Goal: Task Accomplishment & Management: Manage account settings

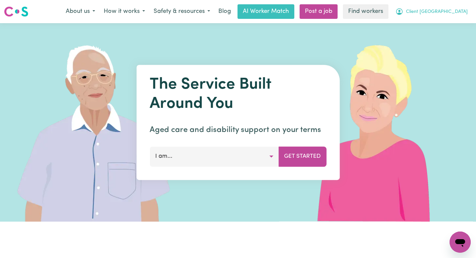
click at [460, 7] on button "Client [GEOGRAPHIC_DATA]" at bounding box center [431, 12] width 81 height 14
click at [436, 40] on link "Logout" at bounding box center [445, 38] width 52 height 13
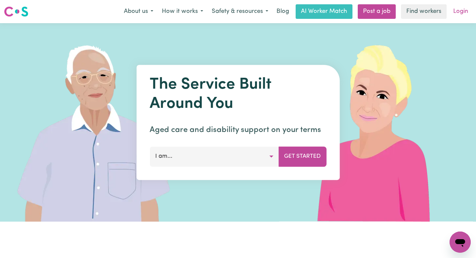
click at [464, 8] on link "Login" at bounding box center [460, 11] width 23 height 15
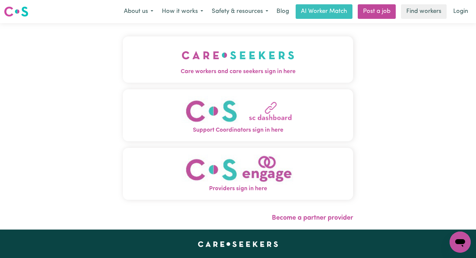
click at [236, 66] on img "Care workers and care seekers sign in here" at bounding box center [238, 55] width 113 height 24
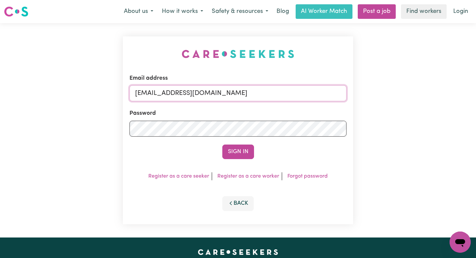
drag, startPoint x: 319, startPoint y: 92, endPoint x: 170, endPoint y: 94, distance: 148.6
click at [170, 94] on input "[EMAIL_ADDRESS][DOMAIN_NAME]" at bounding box center [237, 93] width 217 height 16
paste input "CapalabaRegionCF"
type input "[EMAIL_ADDRESS][DOMAIN_NAME]"
click at [222, 144] on button "Sign In" at bounding box center [238, 151] width 32 height 15
